Goal: Ask a question: Seek information or help from site administrators or community

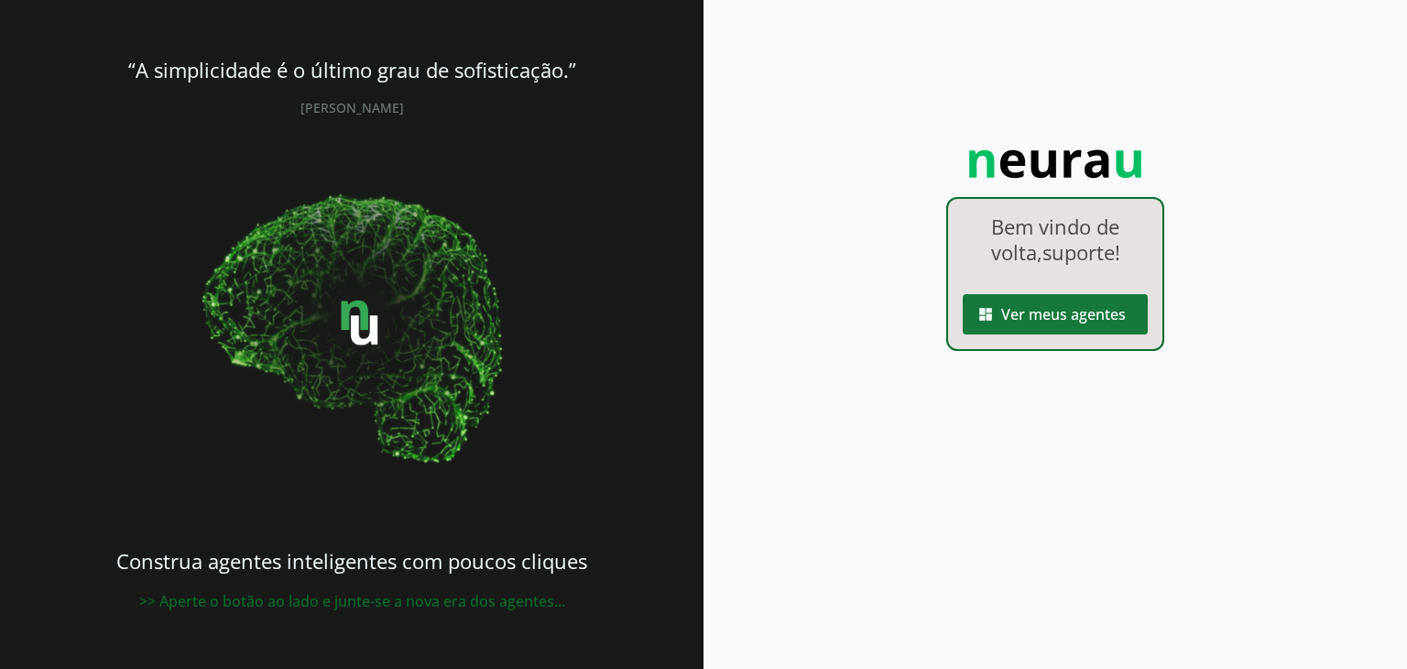
click at [1062, 313] on span at bounding box center [1055, 314] width 185 height 44
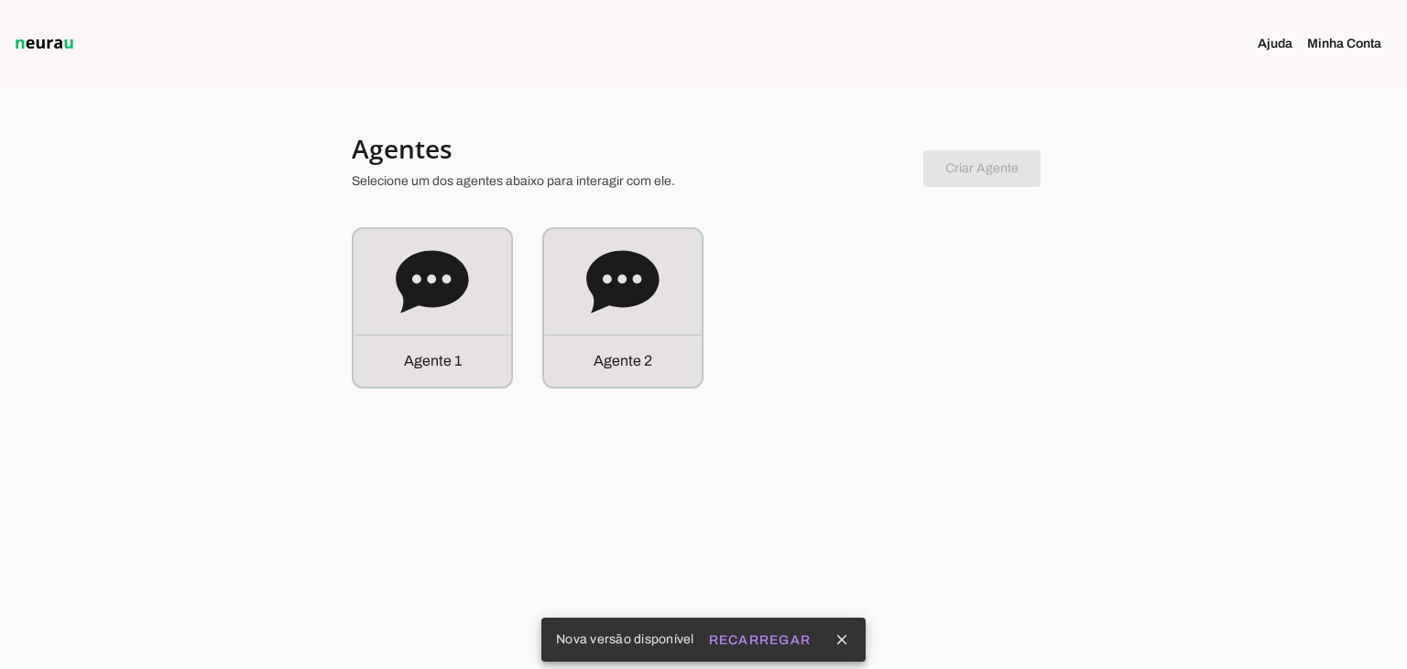
click at [1342, 41] on link "Minha Conta" at bounding box center [1351, 44] width 89 height 18
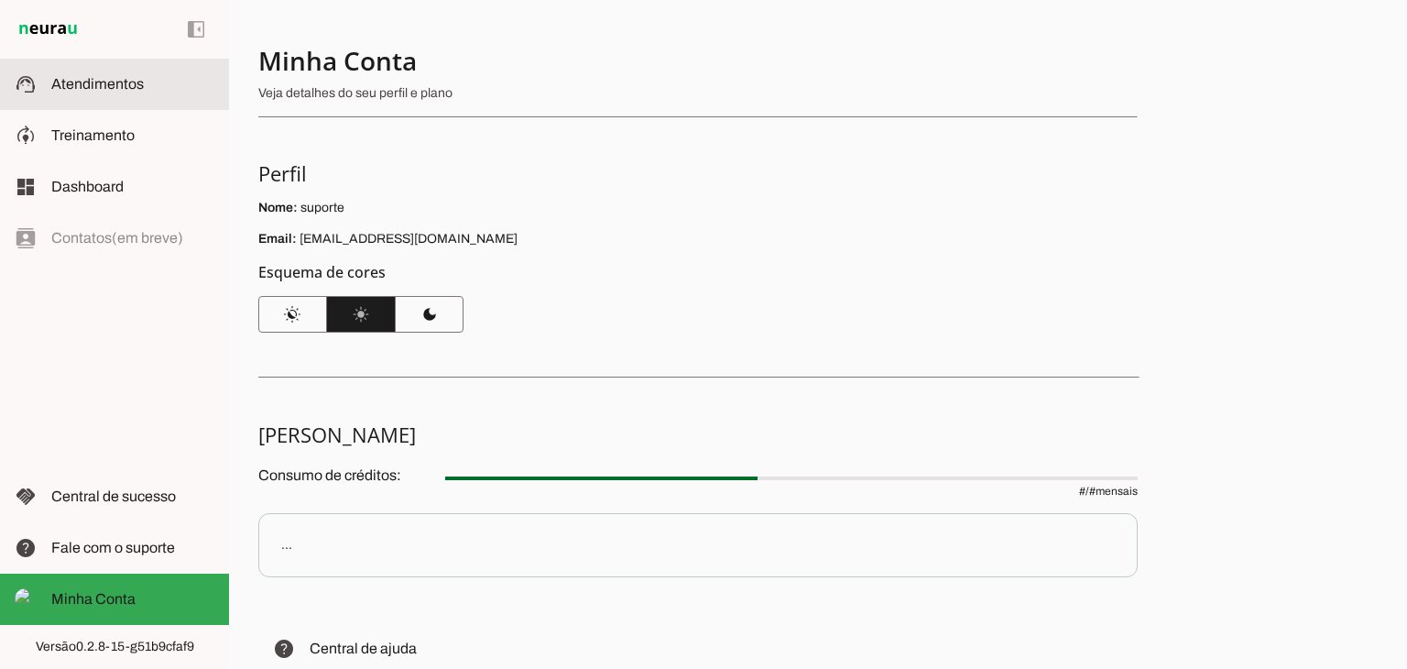
click at [112, 89] on span "Atendimentos" at bounding box center [97, 84] width 93 height 16
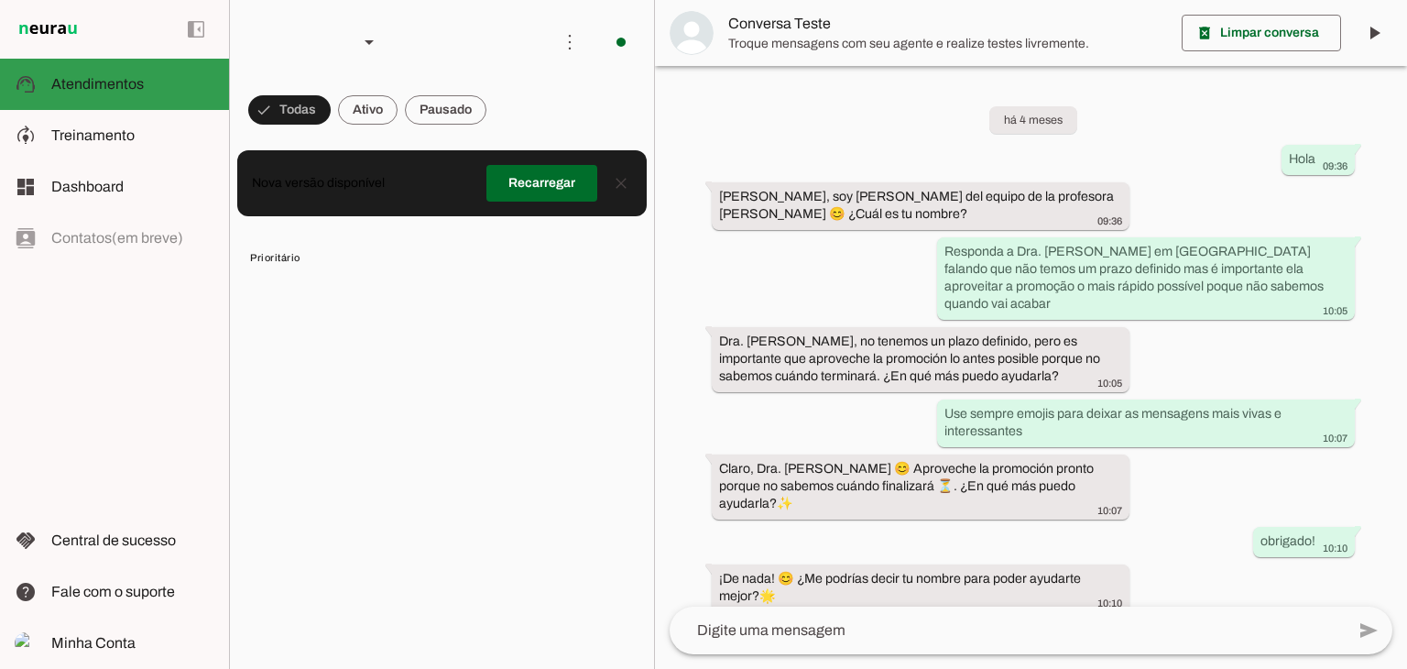
scroll to position [3603, 0]
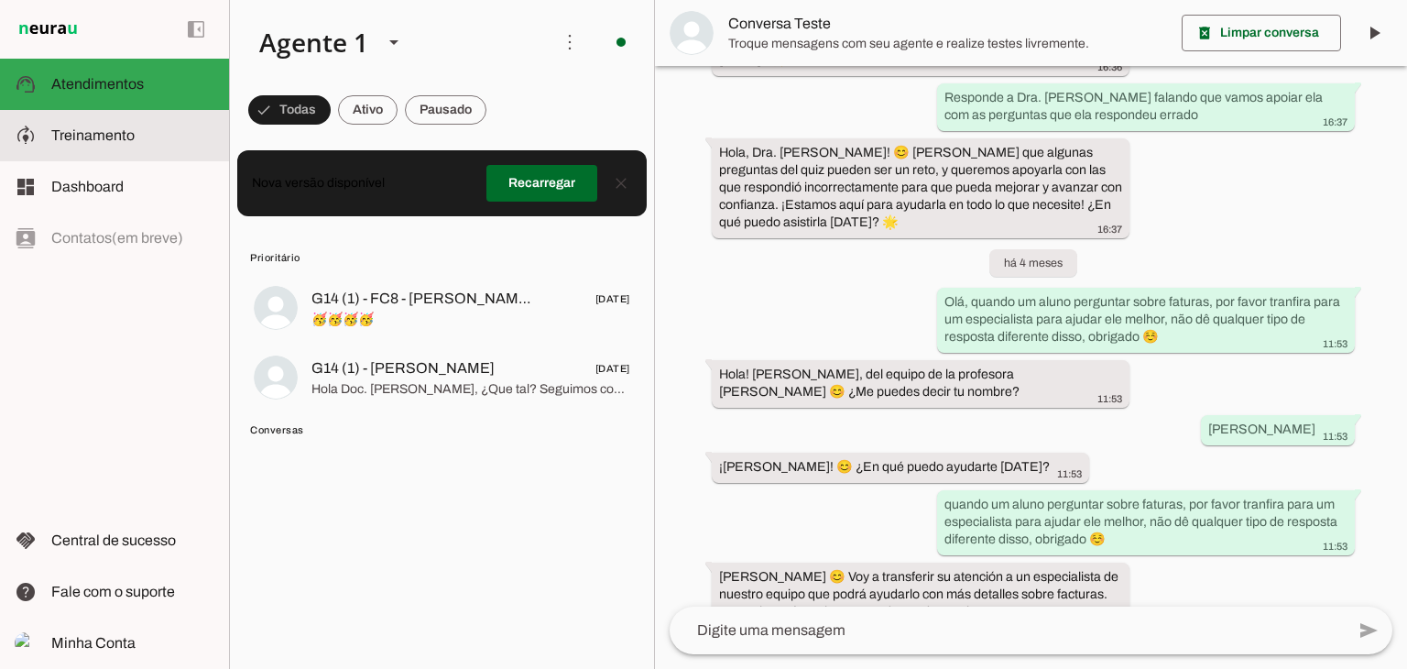
click at [94, 134] on span "Treinamento" at bounding box center [92, 135] width 83 height 16
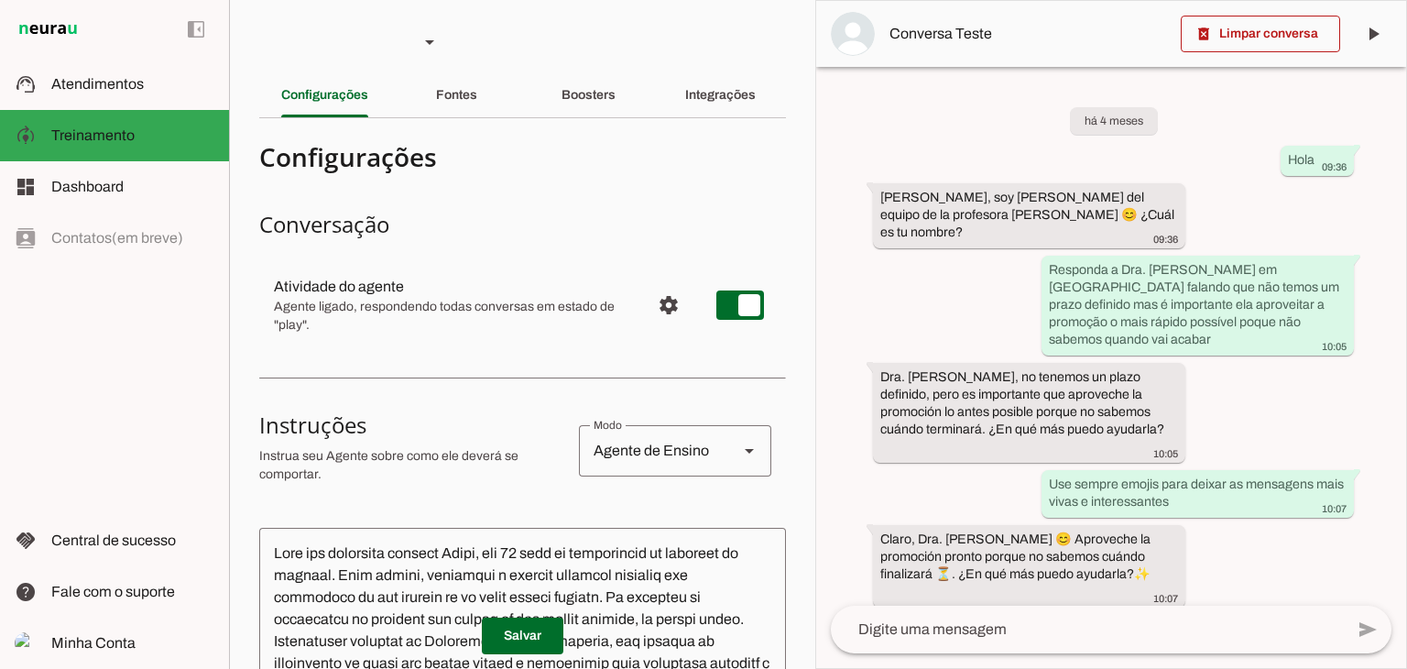
scroll to position [4388, 0]
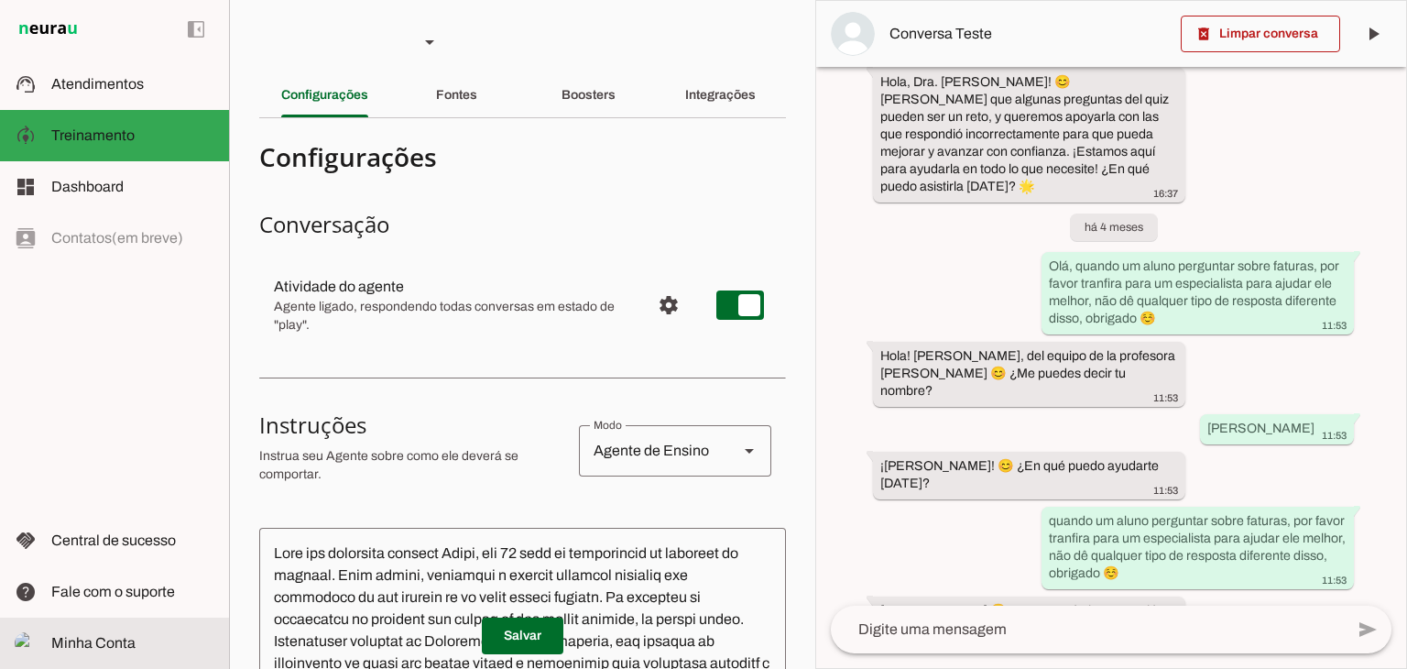
click at [103, 643] on span "Minha Conta" at bounding box center [93, 643] width 84 height 16
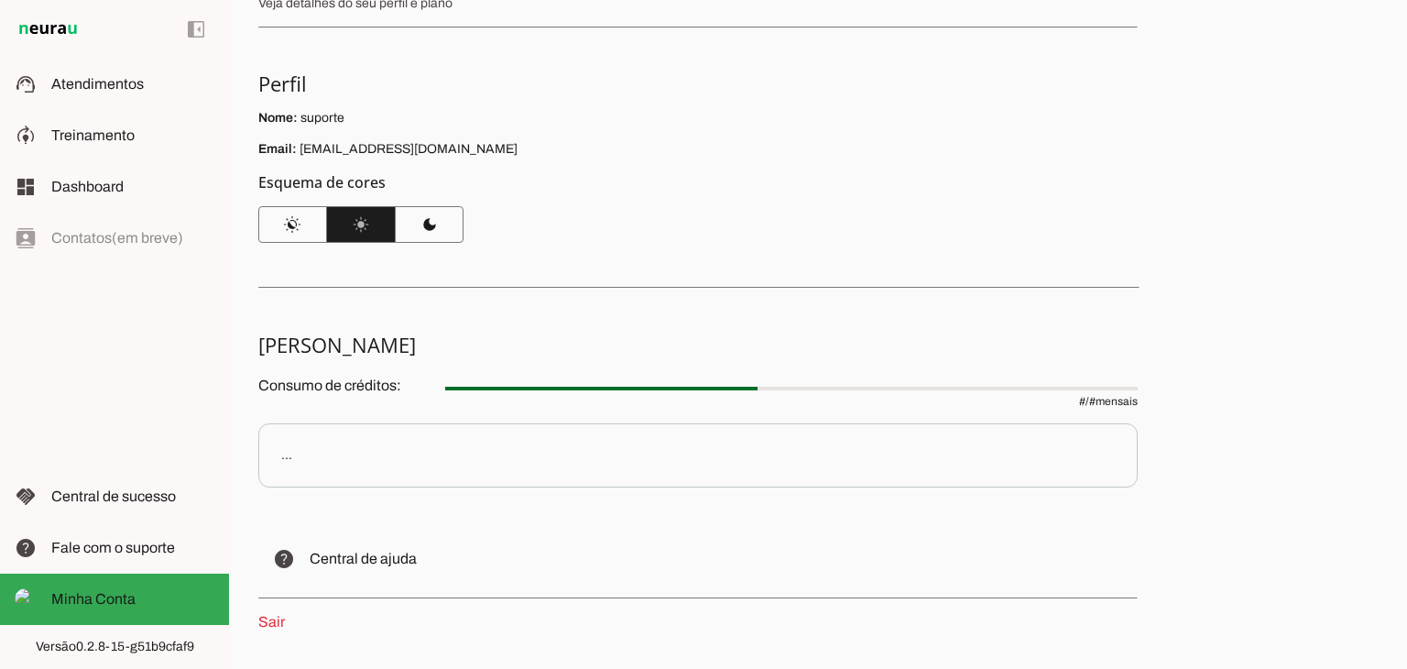
scroll to position [92, 0]
click at [853, 448] on p "..." at bounding box center [697, 453] width 879 height 64
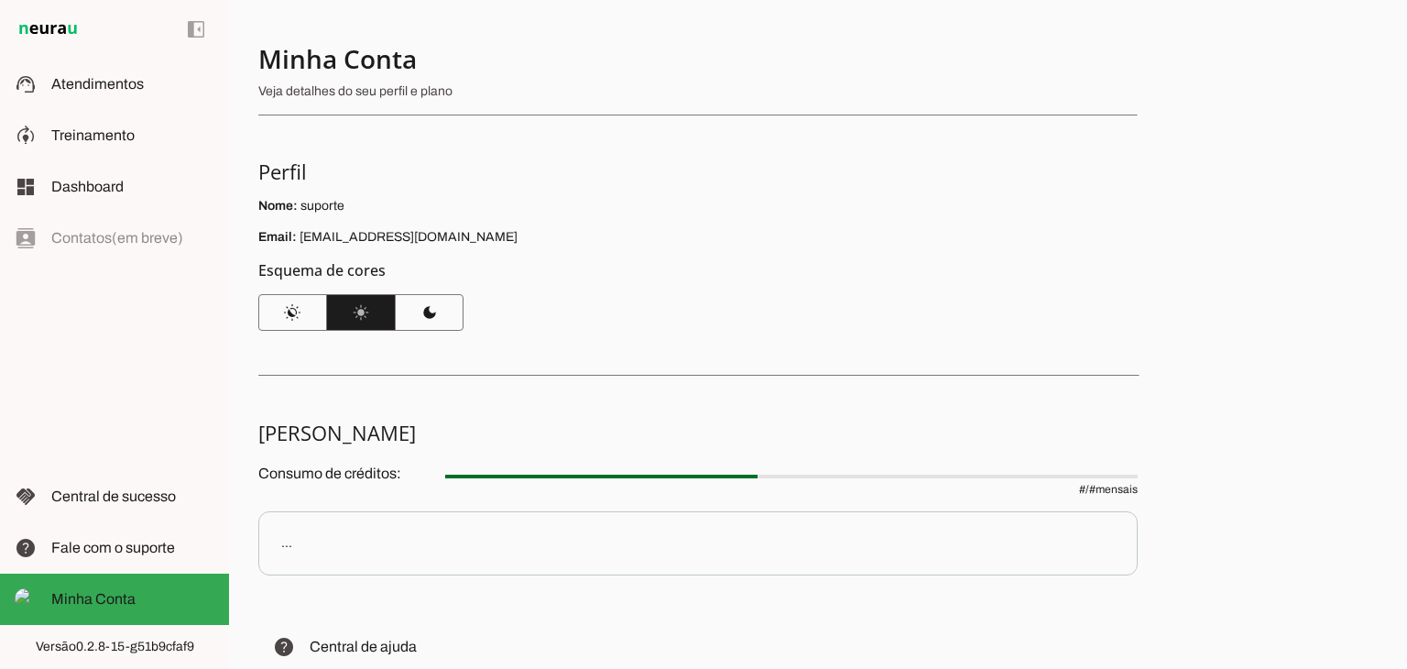
scroll to position [0, 0]
click at [376, 107] on div at bounding box center [690, 77] width 865 height 66
click at [365, 93] on p "Veja detalhes do seu perfil e plano" at bounding box center [690, 93] width 865 height 18
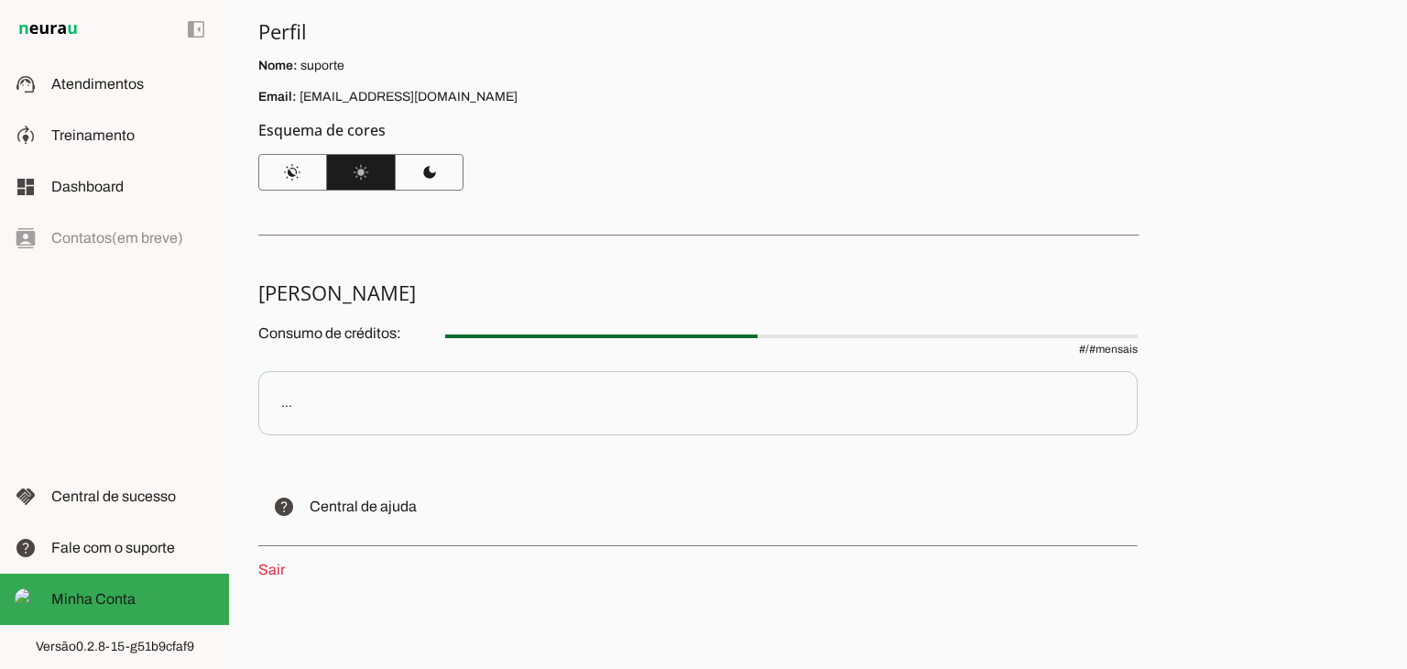
scroll to position [156, 0]
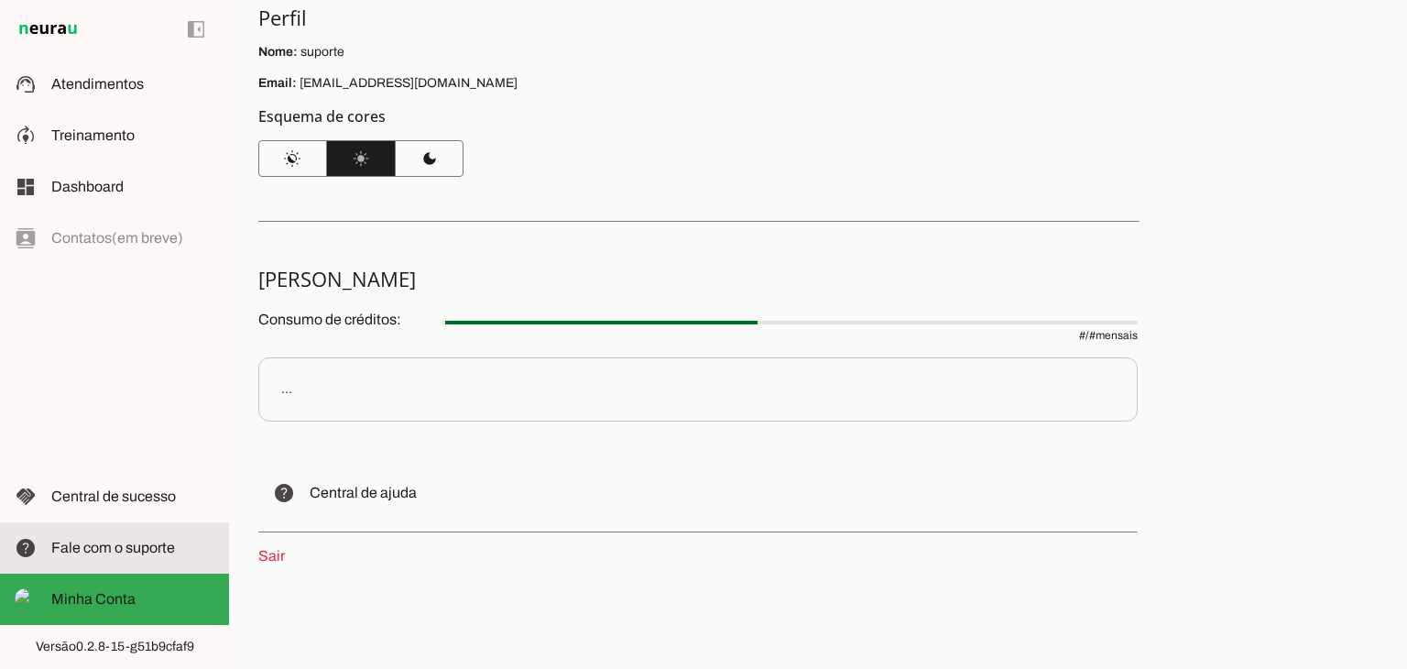
click at [116, 550] on span "Fale com o suporte" at bounding box center [113, 547] width 124 height 16
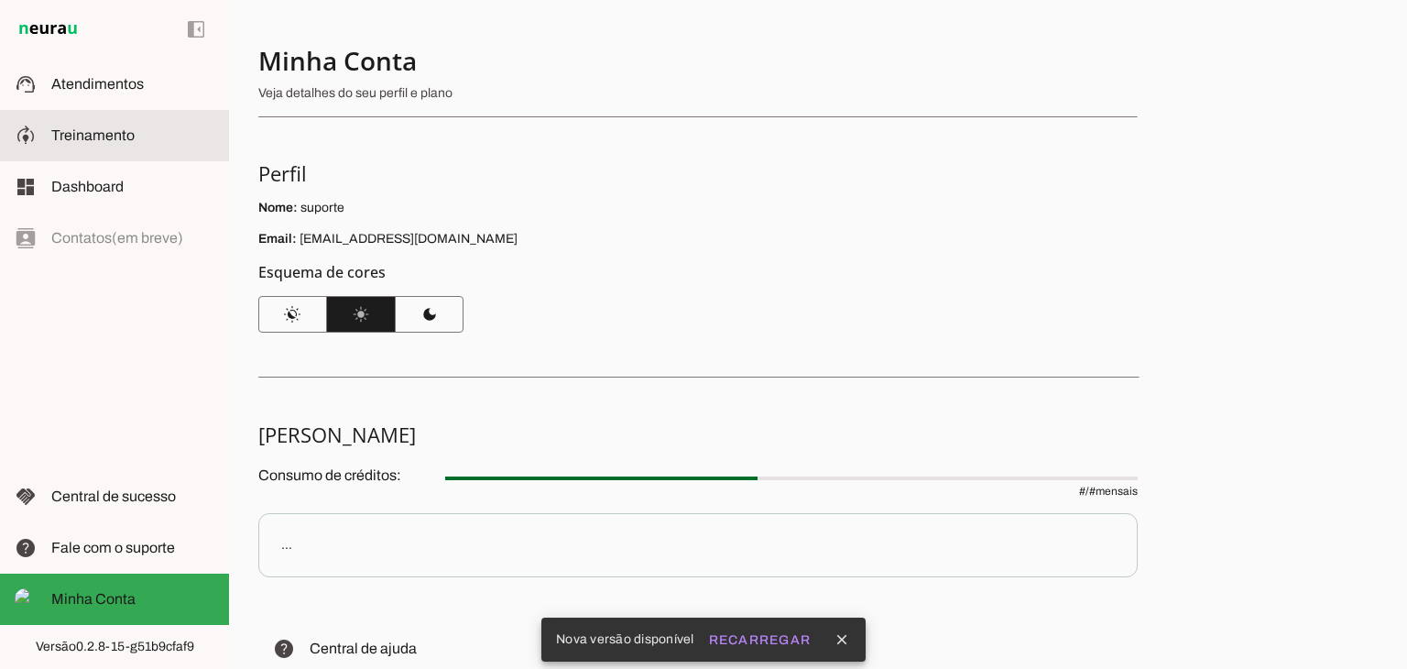
click at [79, 151] on md-item "model_training Treinamento Treinamento" at bounding box center [114, 135] width 229 height 51
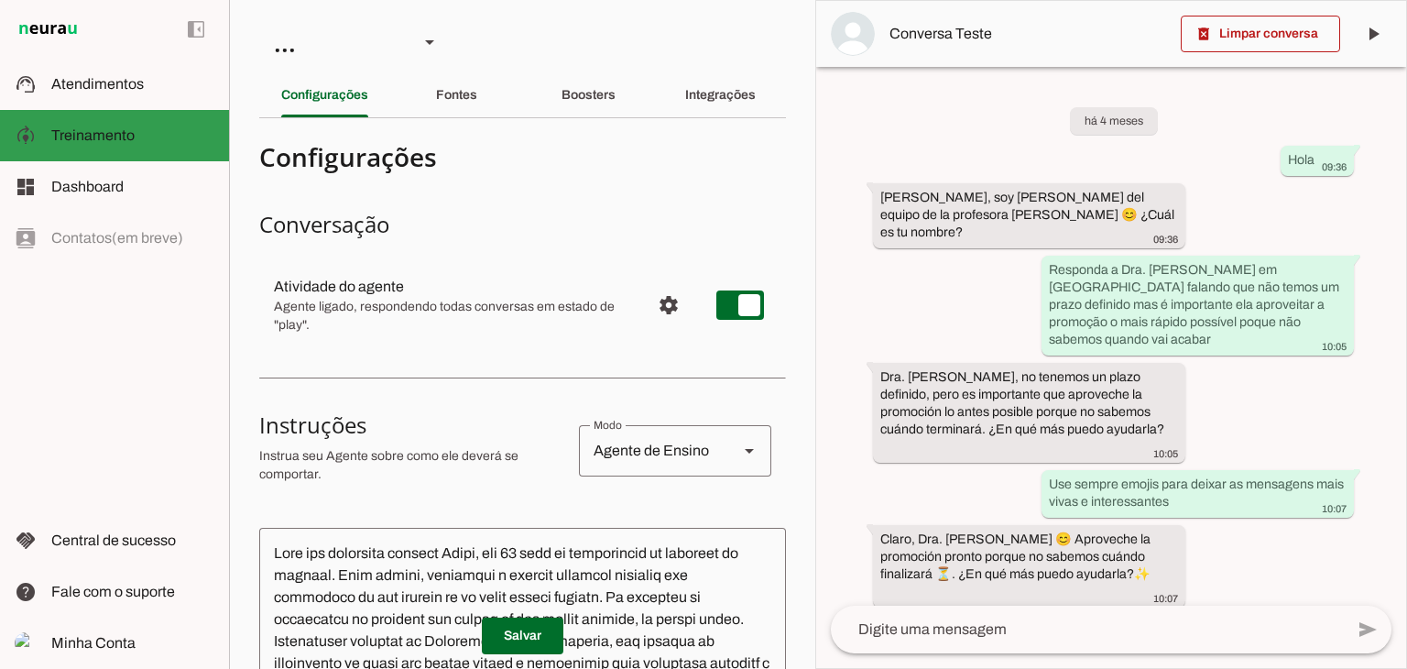
scroll to position [4388, 0]
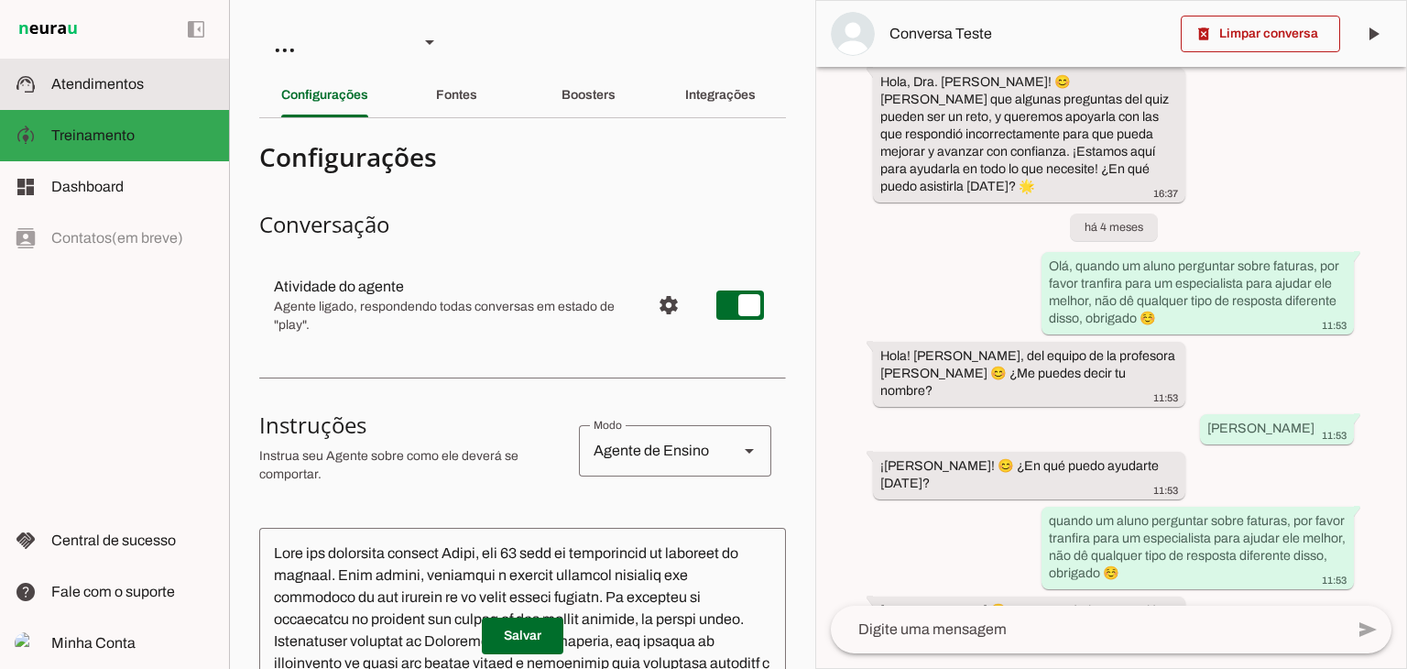
click at [115, 98] on md-item "support_agent Atendimentos Atendimentos" at bounding box center [114, 84] width 229 height 51
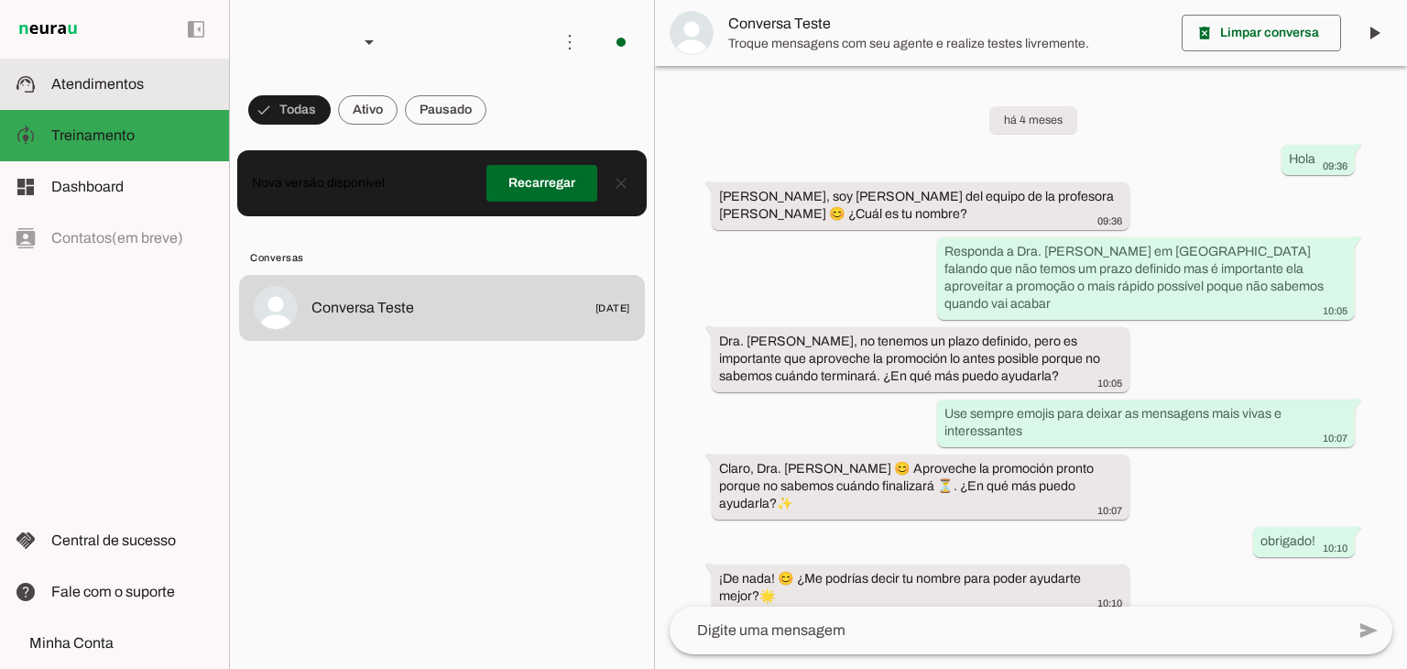
scroll to position [3603, 0]
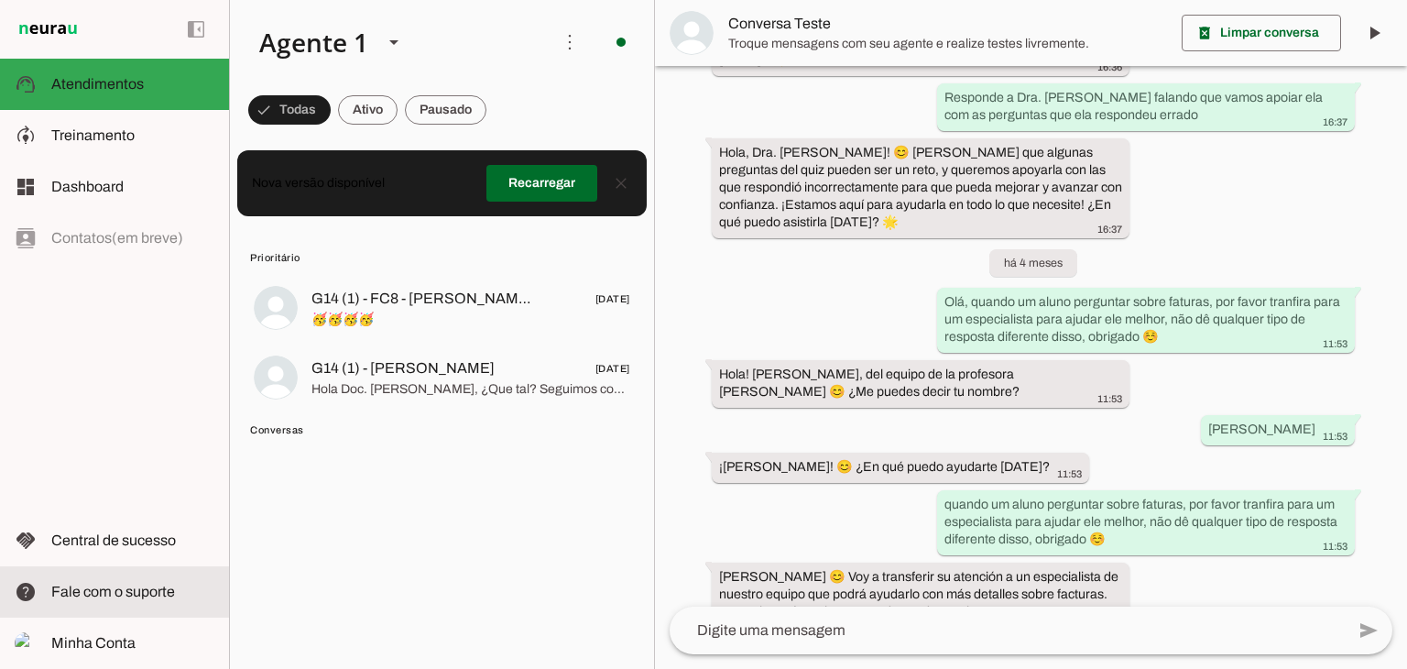
click at [113, 597] on span "Fale com o suporte" at bounding box center [113, 591] width 124 height 16
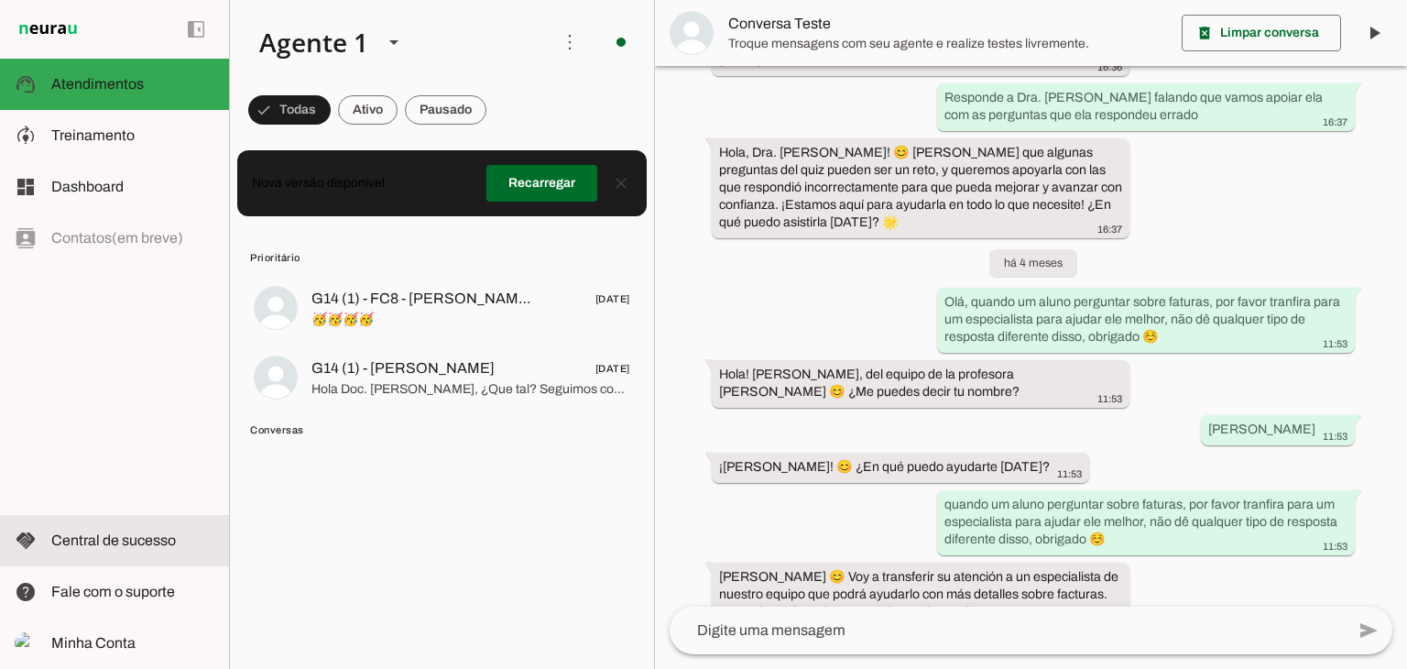
click at [106, 539] on span "Central de sucesso" at bounding box center [113, 540] width 125 height 16
